Goal: Complete application form

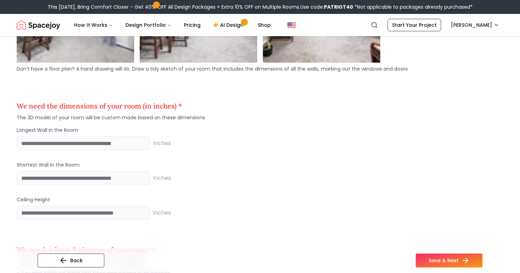
scroll to position [679, 0]
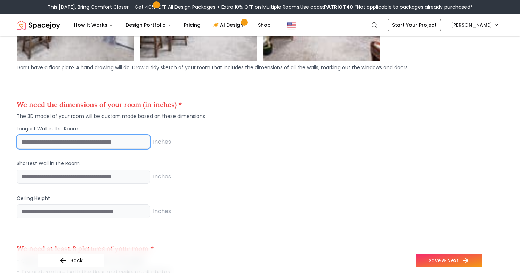
click at [57, 142] on input "number" at bounding box center [84, 142] width 134 height 14
click at [56, 142] on input "number" at bounding box center [84, 142] width 134 height 14
type input "***"
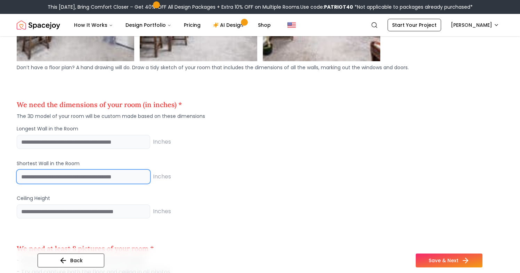
click at [66, 181] on input "number" at bounding box center [84, 177] width 134 height 14
type input "***"
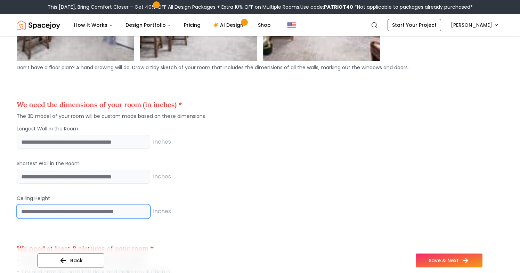
click at [87, 213] on input "number" at bounding box center [84, 212] width 134 height 14
type input "**"
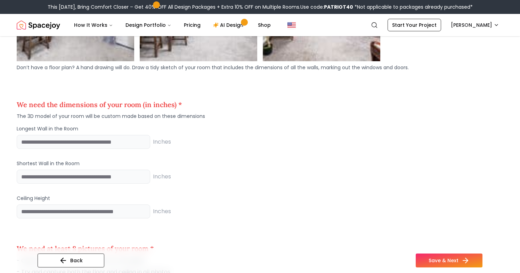
click at [266, 212] on div "** Inches" at bounding box center [260, 212] width 487 height 14
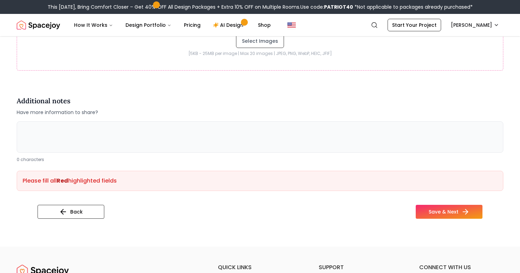
scroll to position [1407, 0]
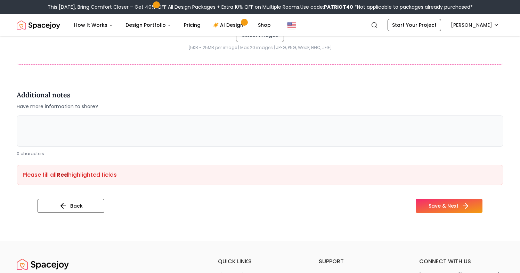
click at [109, 125] on textarea at bounding box center [260, 130] width 487 height 31
type textarea "*"
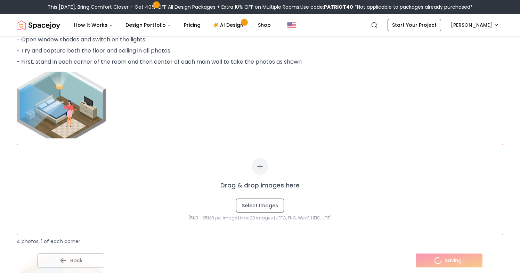
scroll to position [1025, 0]
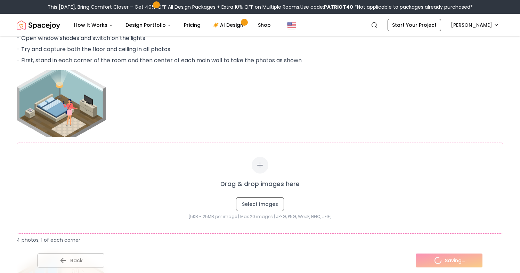
type textarea "**********"
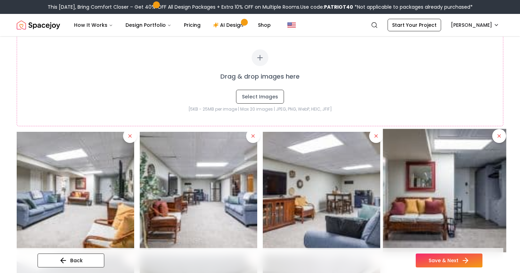
scroll to position [487, 0]
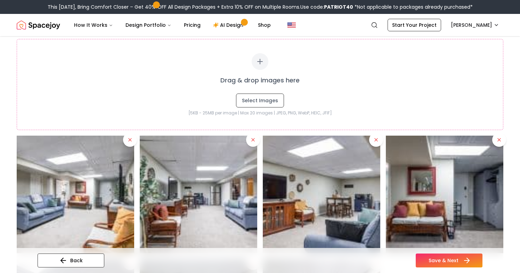
click at [433, 262] on button "Save & Next" at bounding box center [449, 261] width 67 height 14
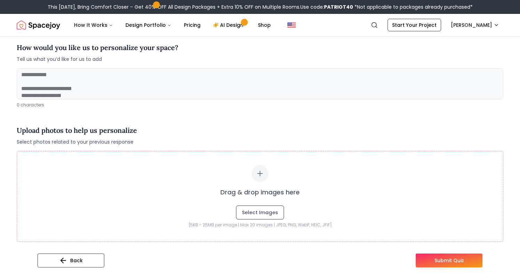
click at [122, 75] on textarea at bounding box center [260, 83] width 487 height 31
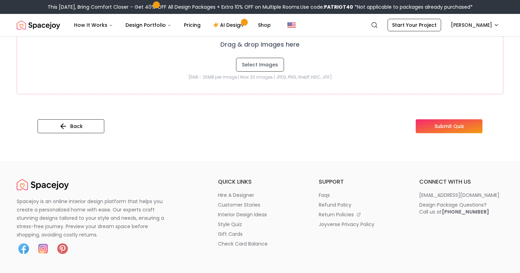
scroll to position [240, 0]
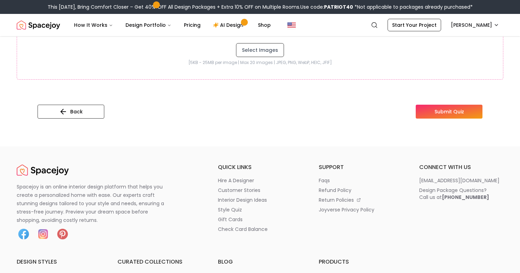
type textarea "**********"
click at [439, 113] on button "Submit Quiz" at bounding box center [449, 112] width 67 height 14
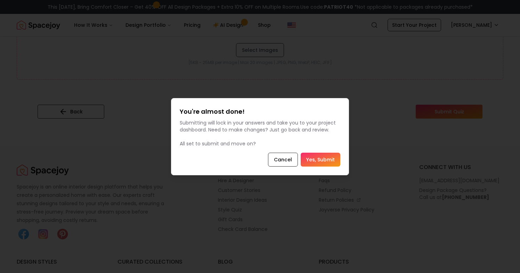
click at [322, 158] on button "Yes, Submit" at bounding box center [321, 160] width 40 height 14
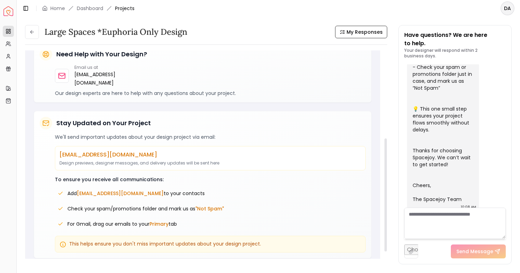
scroll to position [154, 0]
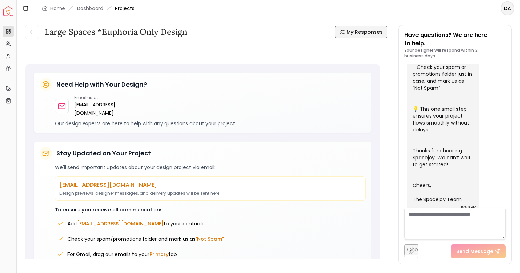
click at [355, 33] on span "My Responses" at bounding box center [365, 32] width 36 height 7
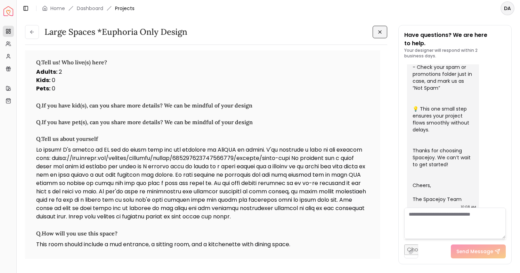
scroll to position [1737, 0]
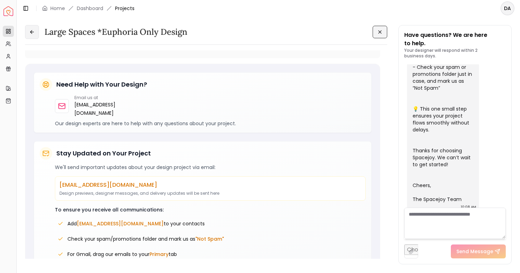
click at [35, 30] on button at bounding box center [32, 32] width 14 height 14
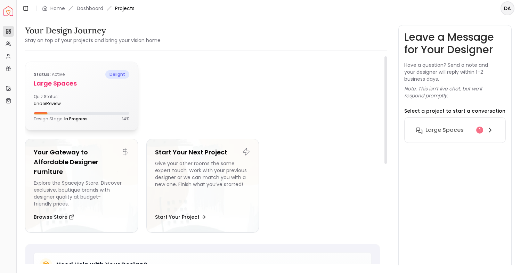
click at [86, 96] on div "Quiz Status: underReview" at bounding box center [82, 100] width 96 height 13
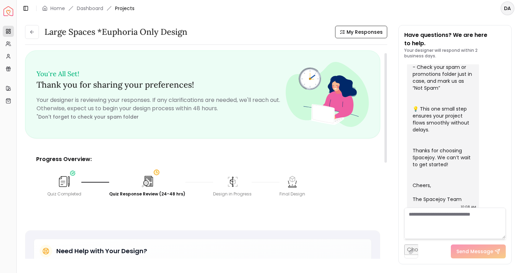
scroll to position [8, 0]
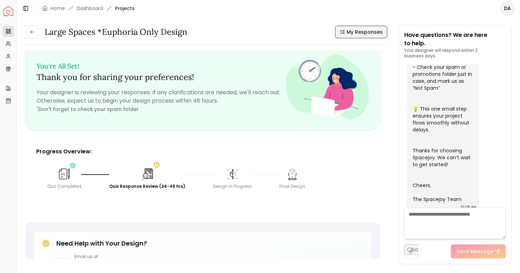
click at [363, 30] on span "My Responses" at bounding box center [365, 32] width 36 height 7
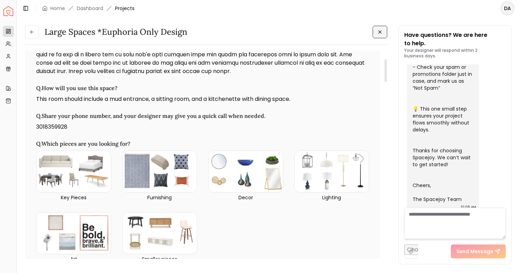
scroll to position [0, 0]
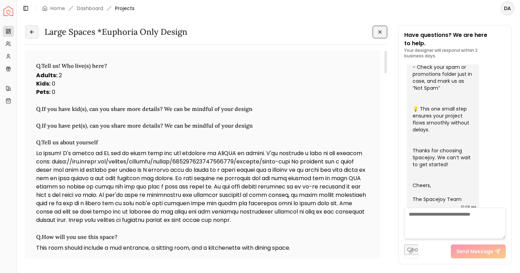
click at [31, 32] on icon at bounding box center [32, 32] width 6 height 6
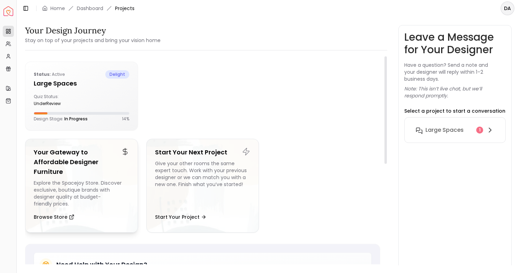
click at [107, 186] on div "Explore the Spacejoy Store. Discover exclusive, boutique brands with designer q…" at bounding box center [82, 193] width 96 height 28
